Goal: Transaction & Acquisition: Purchase product/service

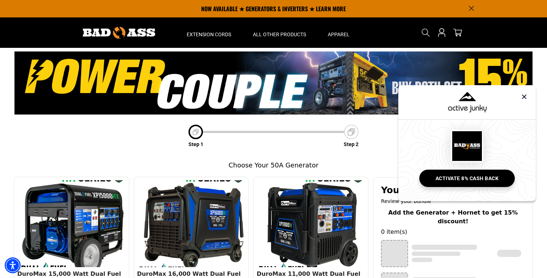
click at [527, 98] on img at bounding box center [524, 96] width 9 height 9
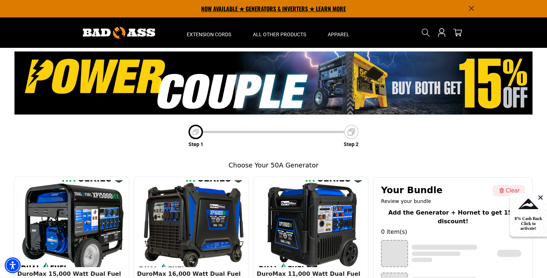
click at [160, 15] on p "NOW AVAILABLE ★ GENERATORS & INVERTERS ★ LEARN MORE" at bounding box center [274, 8] width 402 height 17
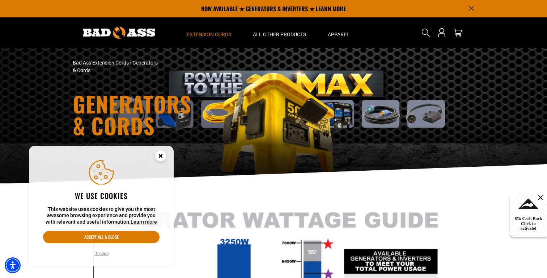
click at [162, 156] on circle "Cookie Consent" at bounding box center [160, 155] width 11 height 11
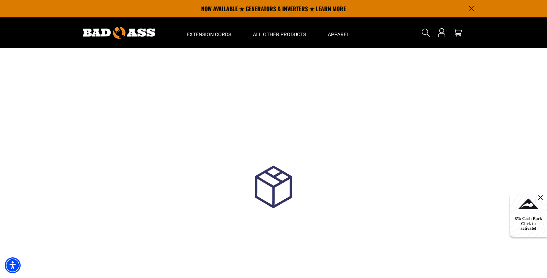
click at [131, 33] on img at bounding box center [119, 33] width 72 height 12
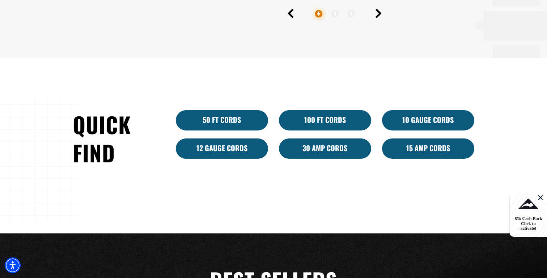
scroll to position [410, 0]
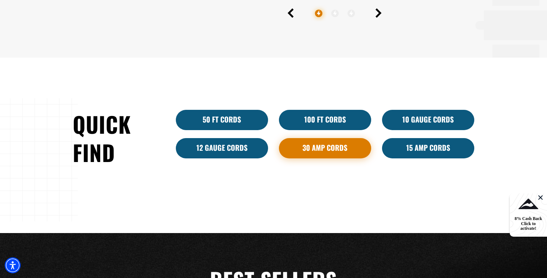
click at [336, 148] on link "30 Amp Cords" at bounding box center [325, 148] width 92 height 20
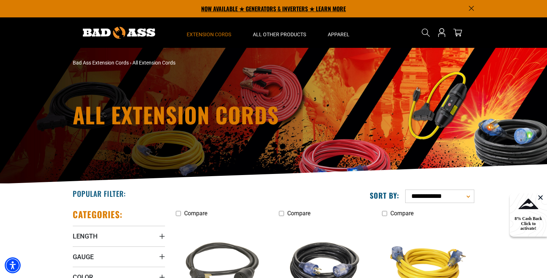
click at [246, 6] on p "NOW AVAILABLE ★ GENERATORS & INVERTERS ★ LEARN MORE" at bounding box center [274, 8] width 402 height 17
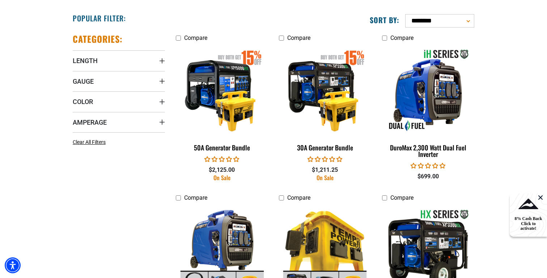
scroll to position [350, 0]
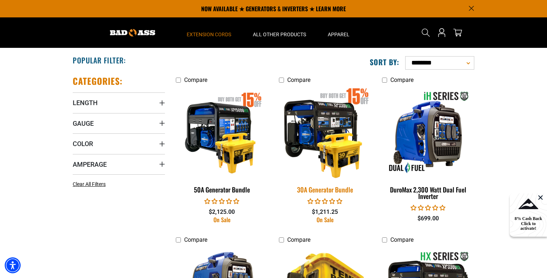
click at [326, 135] on img at bounding box center [324, 132] width 101 height 93
